Goal: Task Accomplishment & Management: Use online tool/utility

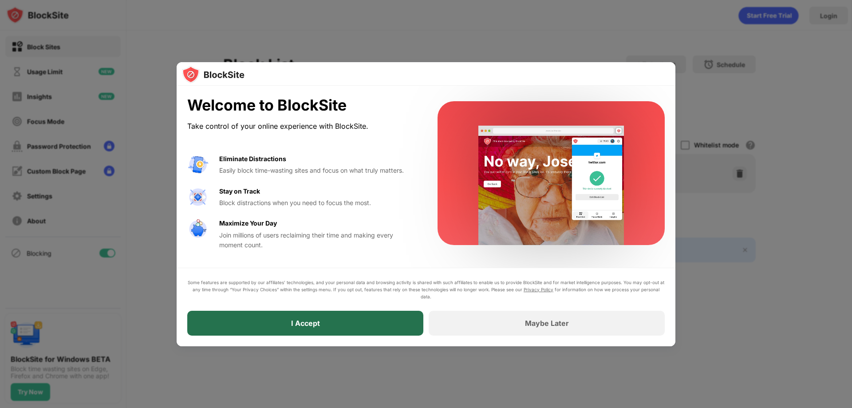
click at [398, 332] on div "I Accept" at bounding box center [305, 323] width 236 height 25
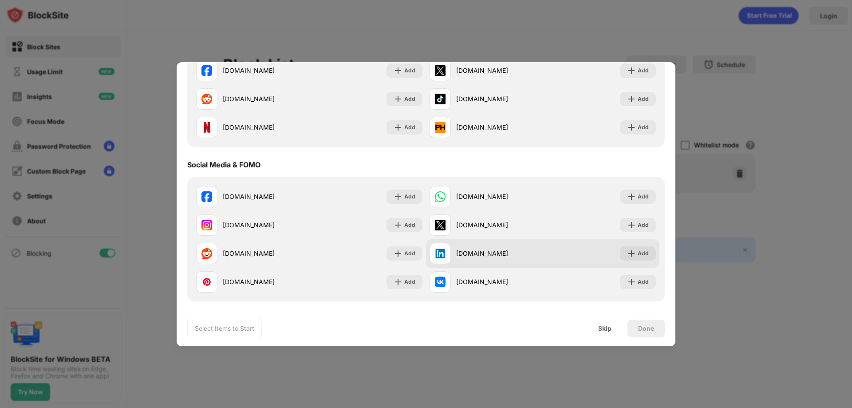
scroll to position [177, 0]
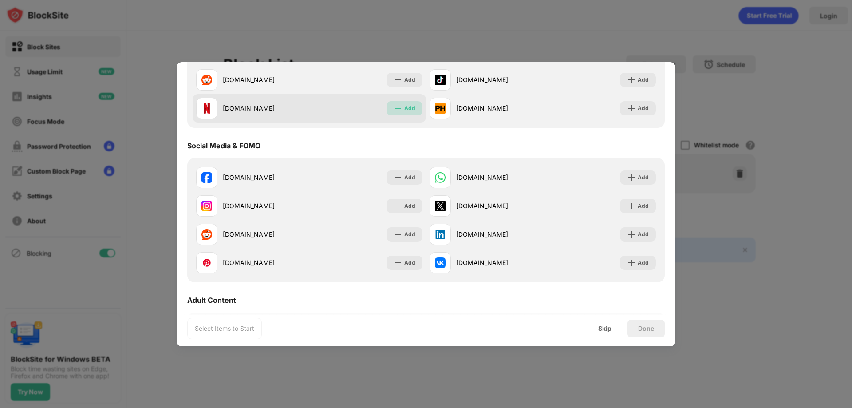
click at [396, 105] on img at bounding box center [398, 108] width 9 height 9
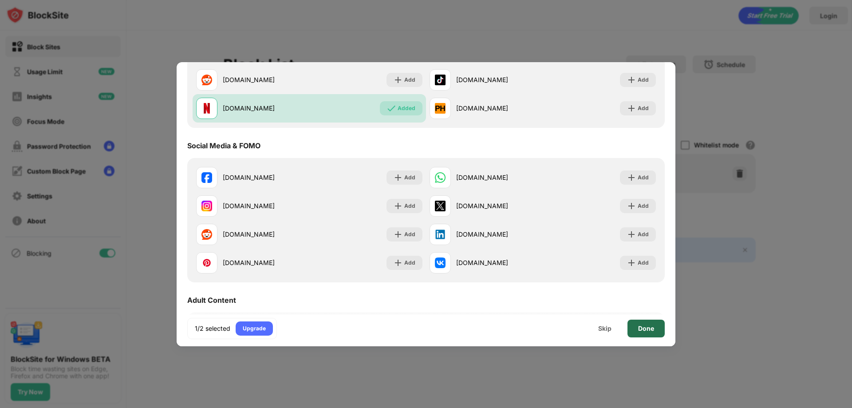
click at [650, 331] on div "Done" at bounding box center [646, 328] width 16 height 7
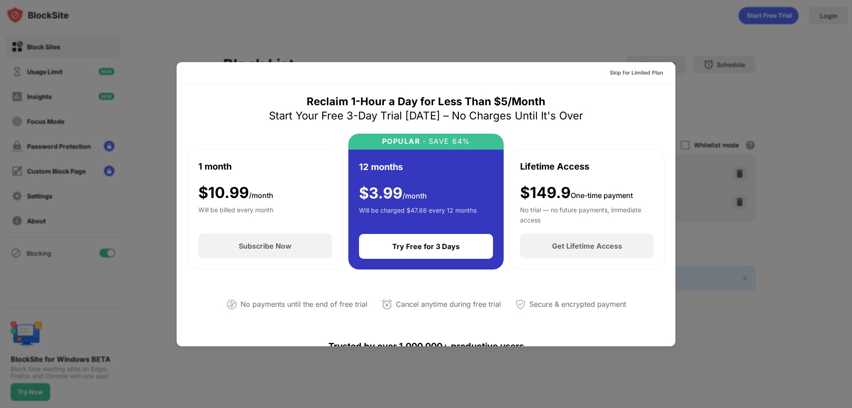
click at [819, 171] on div at bounding box center [426, 204] width 852 height 408
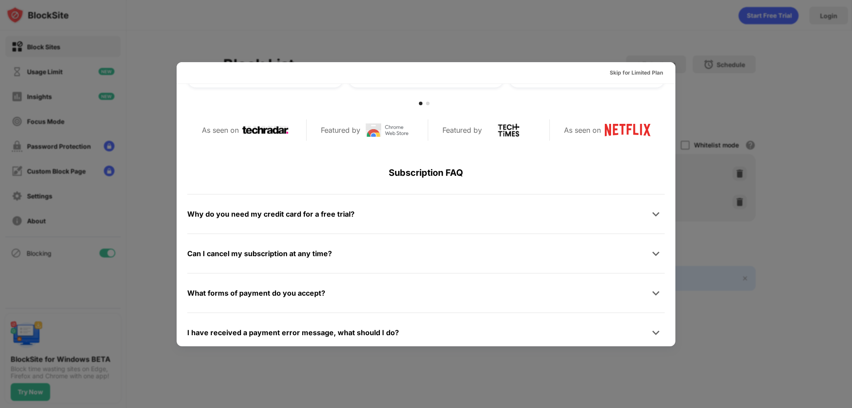
scroll to position [433, 0]
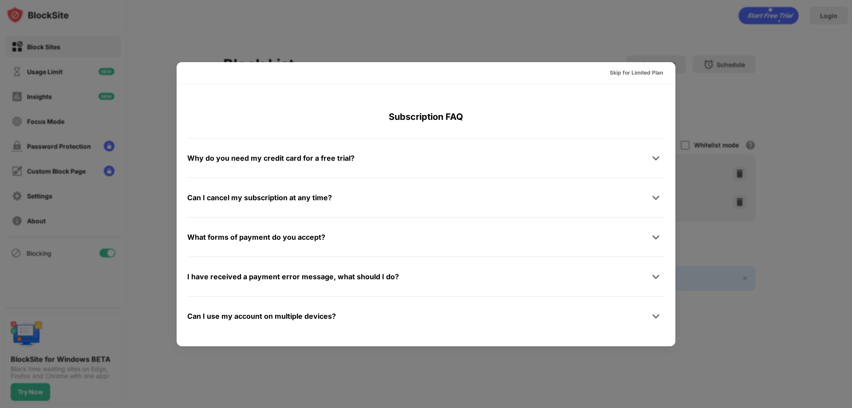
click at [851, 249] on div at bounding box center [426, 204] width 852 height 408
click at [650, 73] on div "Skip for Limited Plan" at bounding box center [636, 72] width 53 height 9
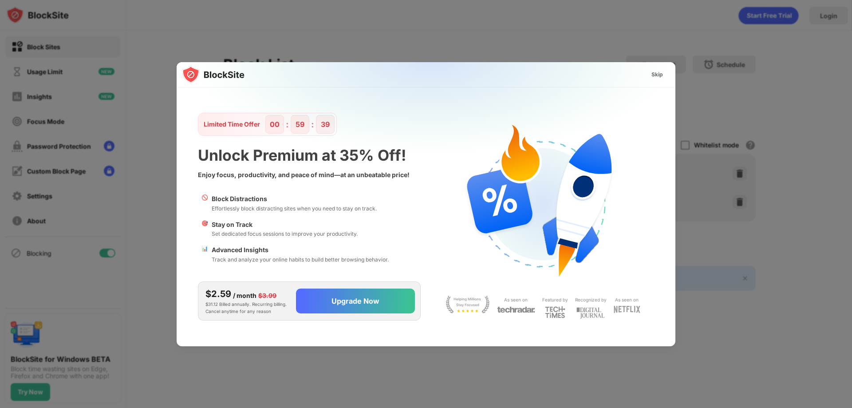
scroll to position [0, 0]
click at [651, 64] on img at bounding box center [431, 150] width 499 height 176
click at [654, 70] on div "Skip" at bounding box center [657, 74] width 12 height 9
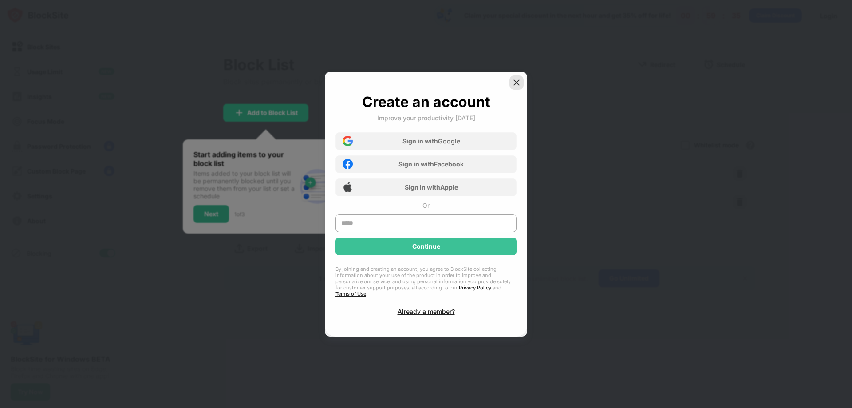
click at [514, 86] on img at bounding box center [516, 82] width 9 height 9
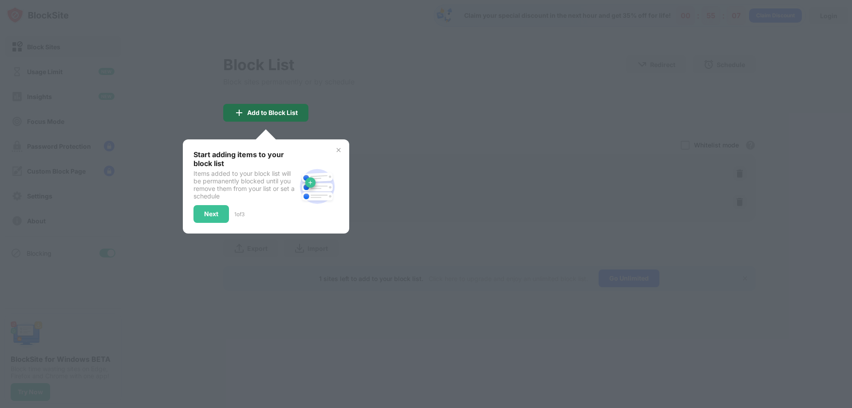
click at [293, 104] on div "Add to Block List" at bounding box center [265, 113] width 85 height 18
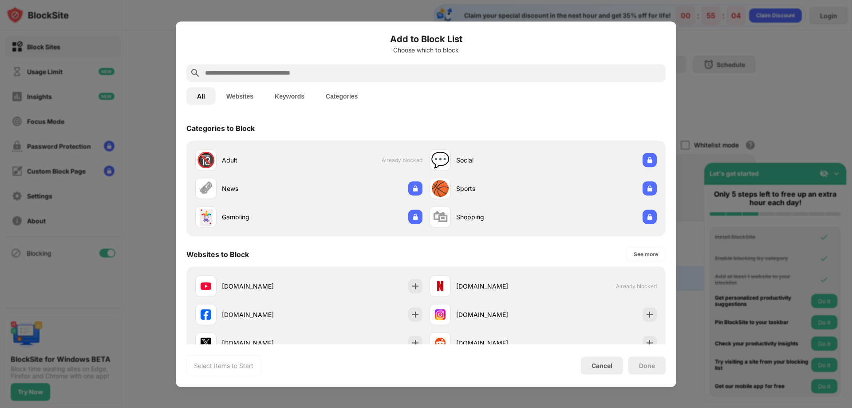
click at [223, 96] on button "Websites" at bounding box center [240, 96] width 48 height 18
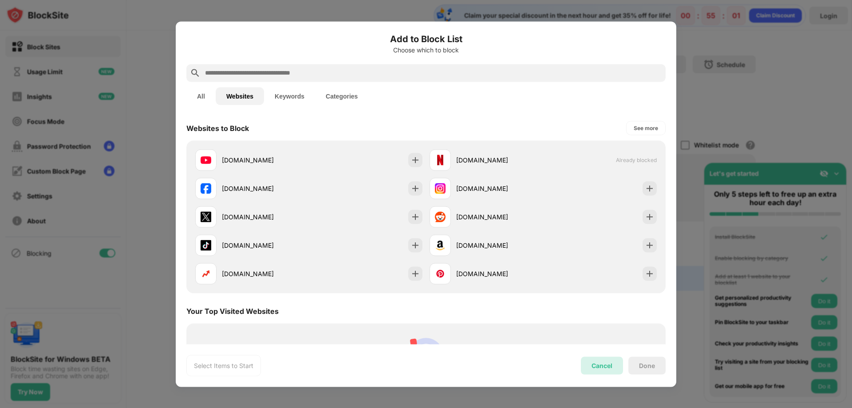
click at [601, 368] on div "Cancel" at bounding box center [601, 366] width 21 height 8
